Goal: Information Seeking & Learning: Compare options

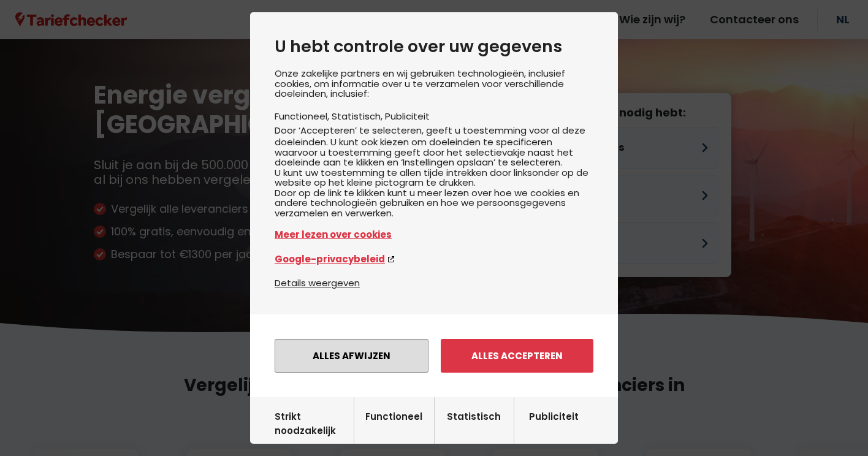
click at [367, 373] on button "Alles afwijzen" at bounding box center [352, 356] width 154 height 34
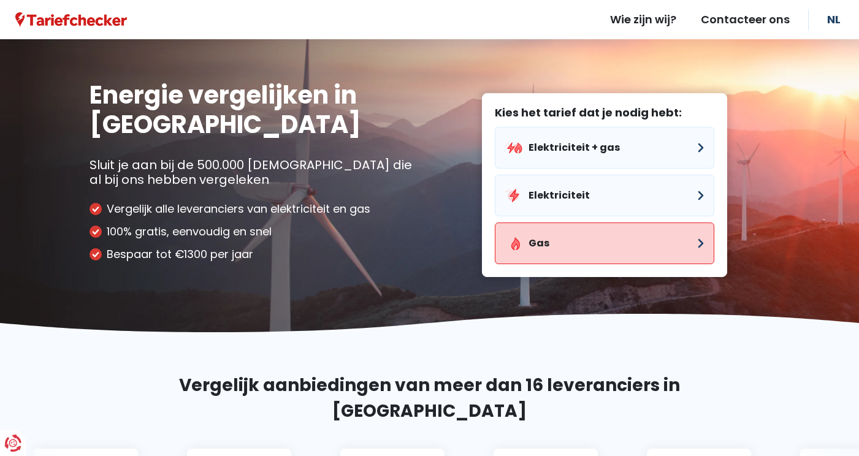
click at [638, 248] on button "Gas" at bounding box center [605, 244] width 220 height 42
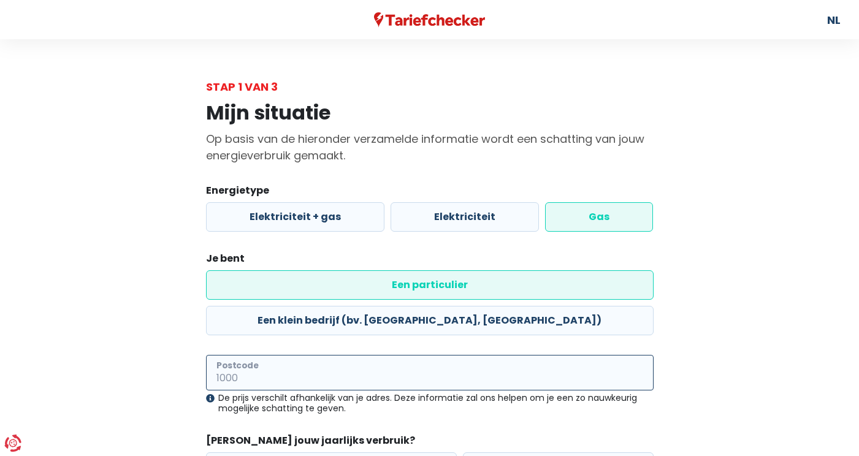
click at [359, 355] on input "Postcode" at bounding box center [430, 373] width 448 height 36
type input "4700"
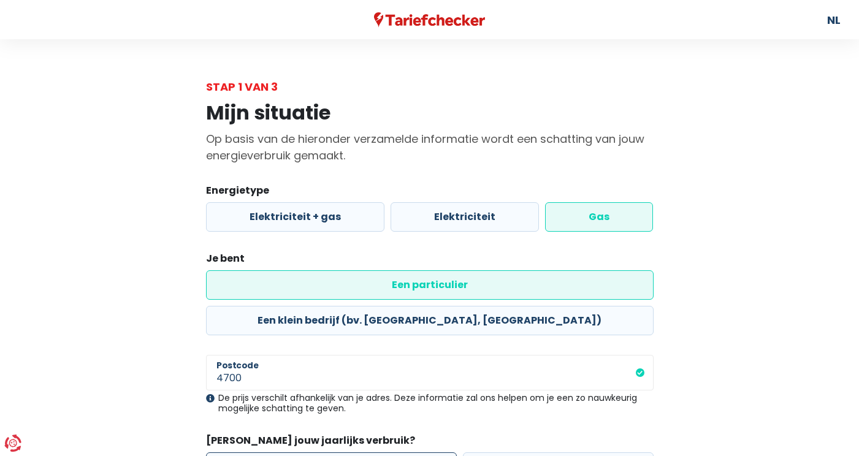
radio input "true"
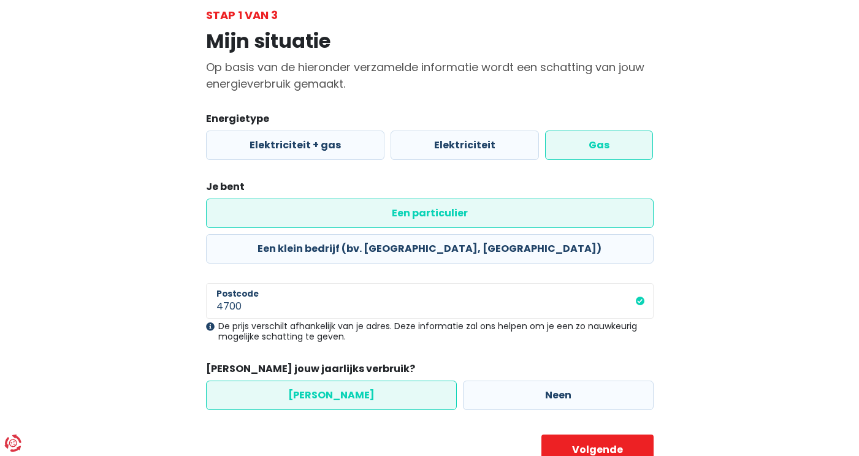
scroll to position [84, 0]
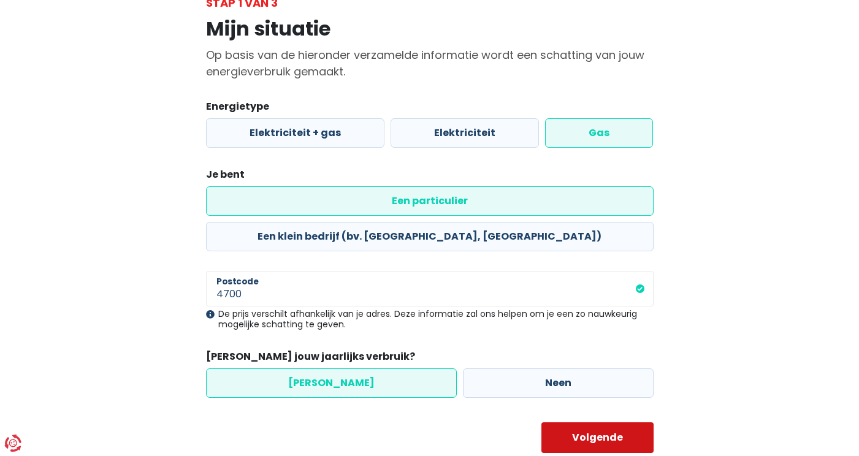
click at [607, 423] on button "Volgende" at bounding box center [597, 438] width 112 height 31
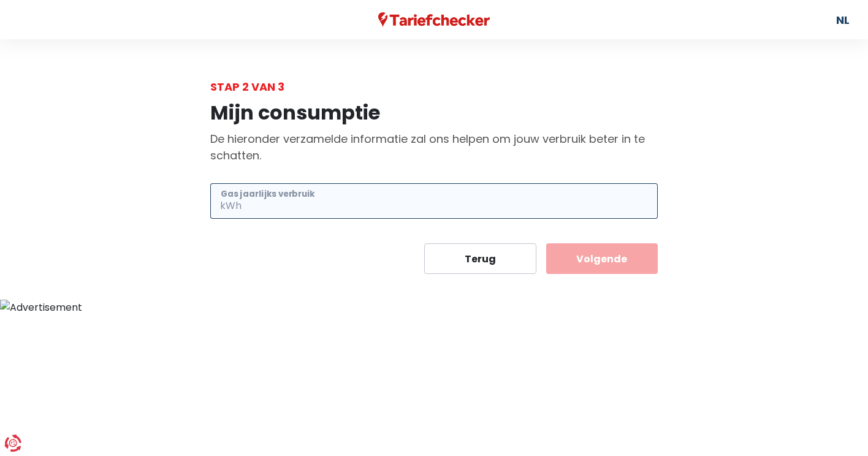
click at [329, 205] on input "Gas jaarlijks verbruik" at bounding box center [451, 201] width 414 height 36
type input "18636"
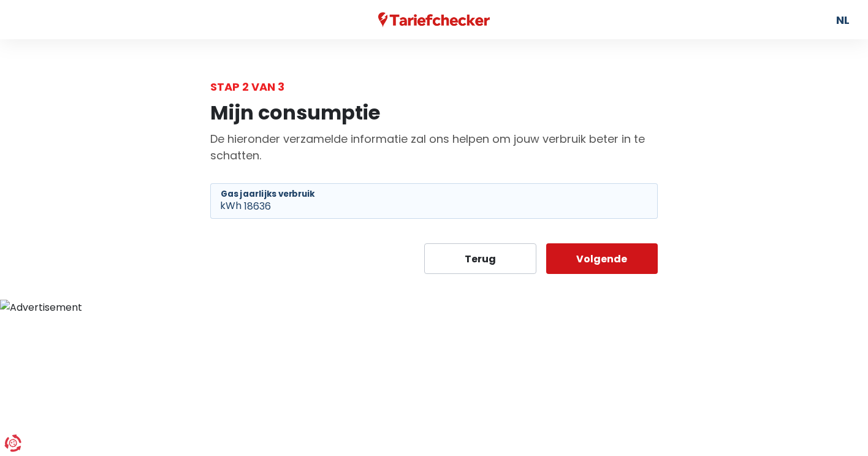
click at [593, 256] on button "Volgende" at bounding box center [602, 258] width 112 height 31
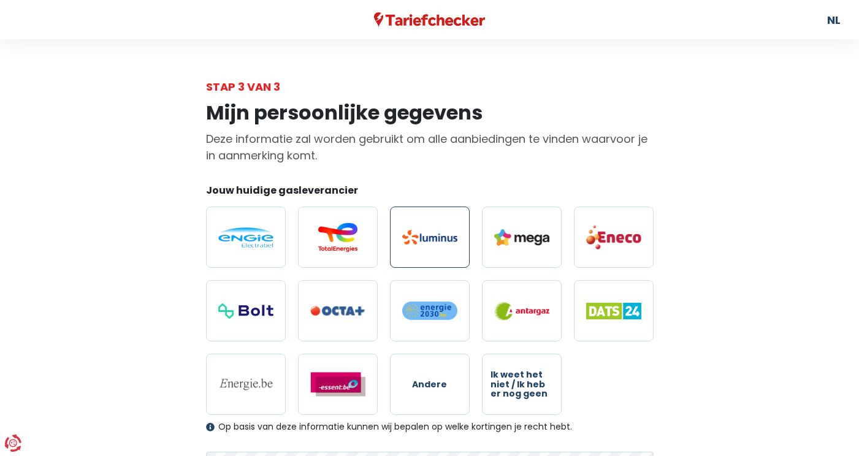
click at [437, 231] on img at bounding box center [429, 237] width 55 height 15
click at [437, 231] on input "radio" at bounding box center [430, 237] width 80 height 61
radio input "true"
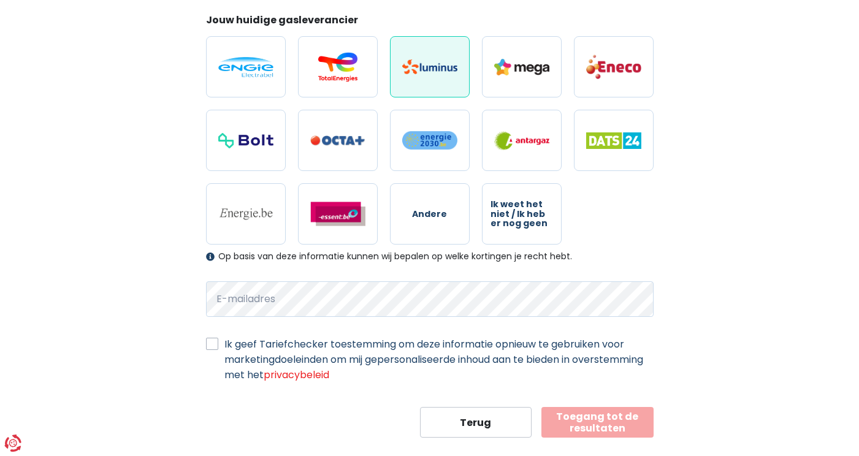
scroll to position [191, 0]
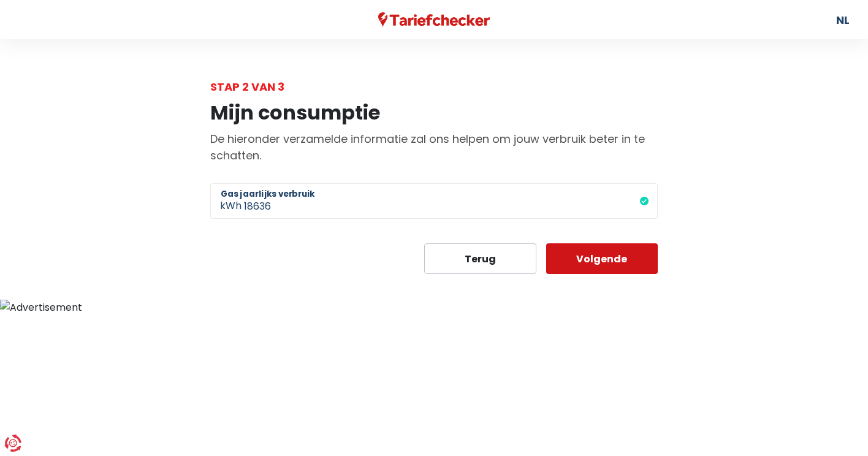
click at [619, 258] on button "Volgende" at bounding box center [602, 258] width 112 height 31
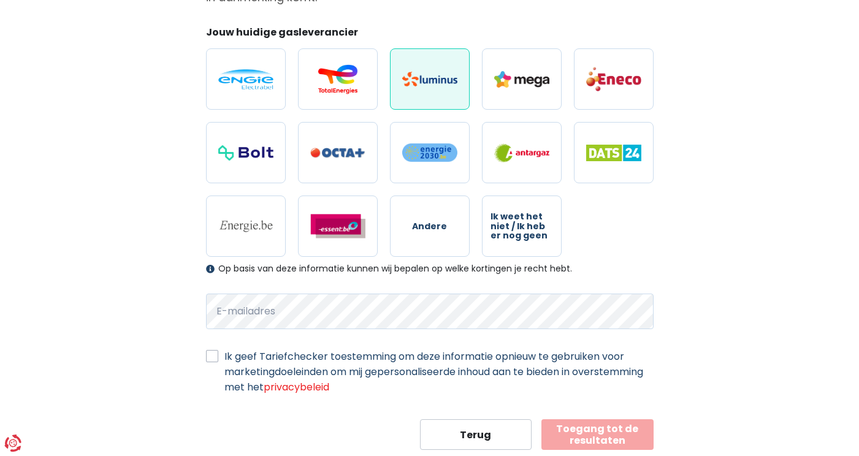
scroll to position [191, 0]
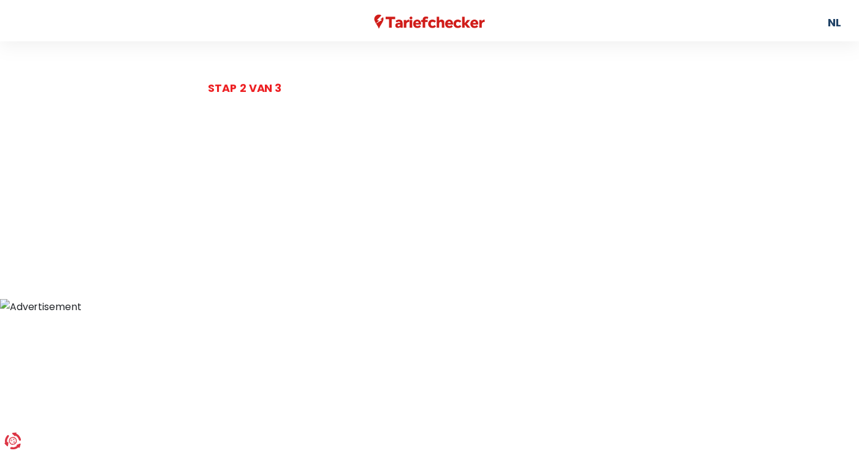
scroll to position [84, 0]
